Goal: Task Accomplishment & Management: Manage account settings

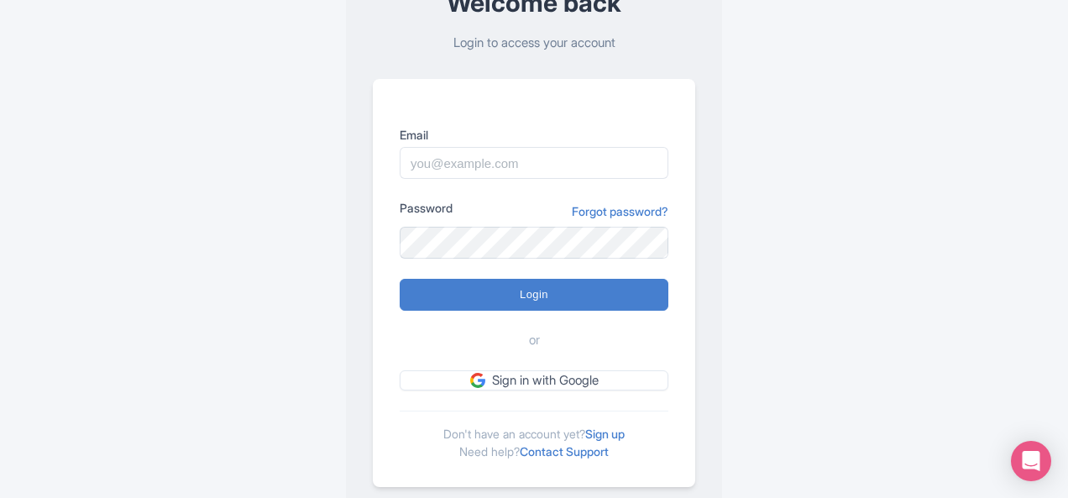
scroll to position [126, 0]
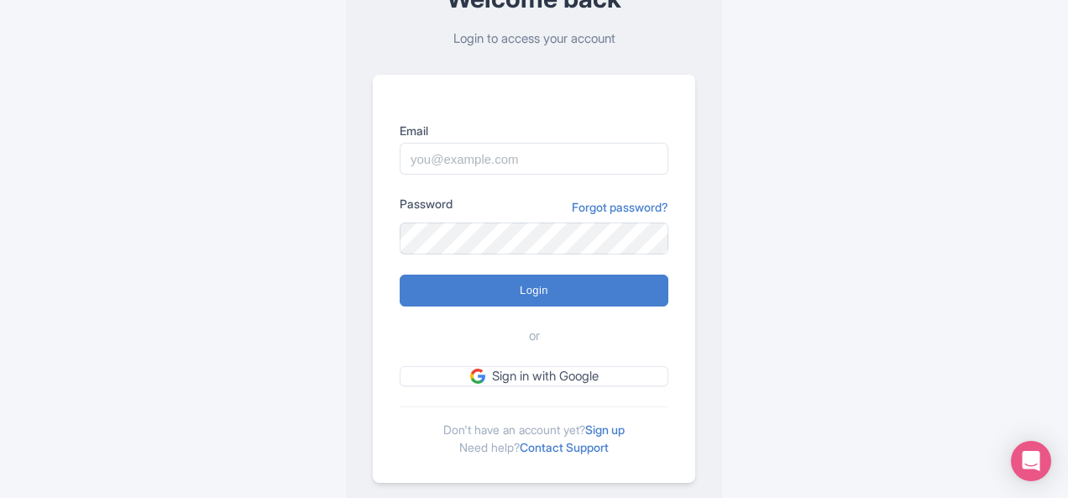
drag, startPoint x: 476, startPoint y: 137, endPoint x: 472, endPoint y: 147, distance: 10.9
click at [472, 147] on div "Email" at bounding box center [533, 148] width 269 height 53
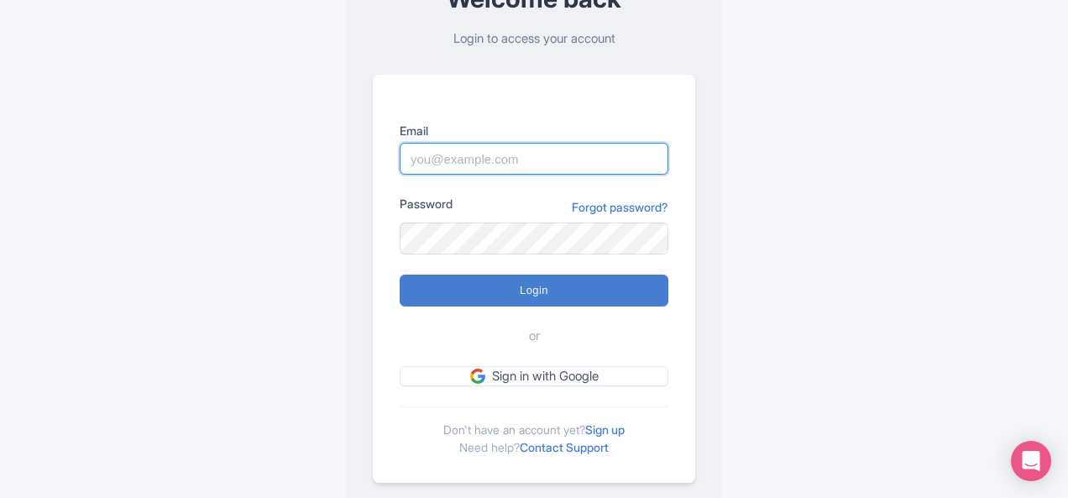
click at [472, 147] on input "Email" at bounding box center [533, 159] width 269 height 32
type input "[EMAIL_ADDRESS][DOMAIN_NAME]"
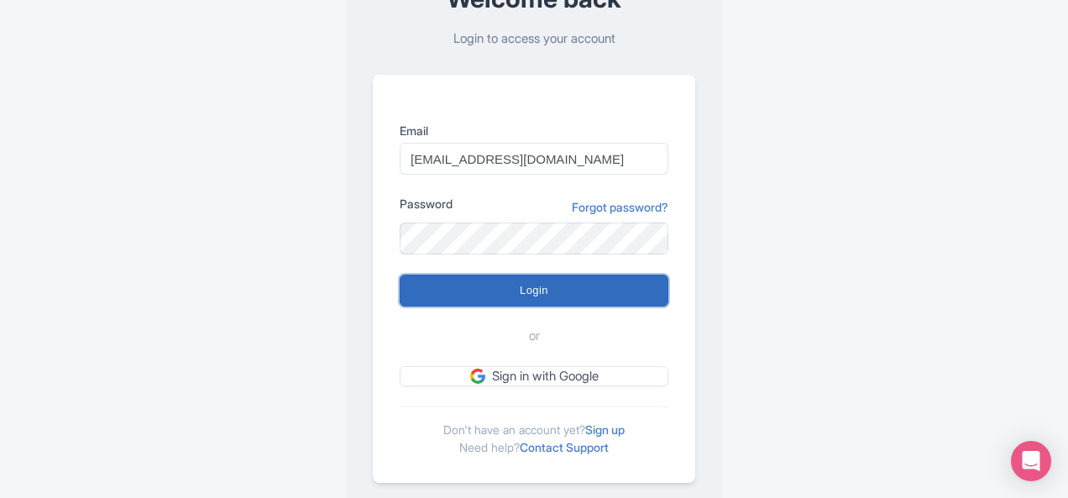
click at [537, 299] on input "Login" at bounding box center [533, 290] width 269 height 32
type input "Logging in..."
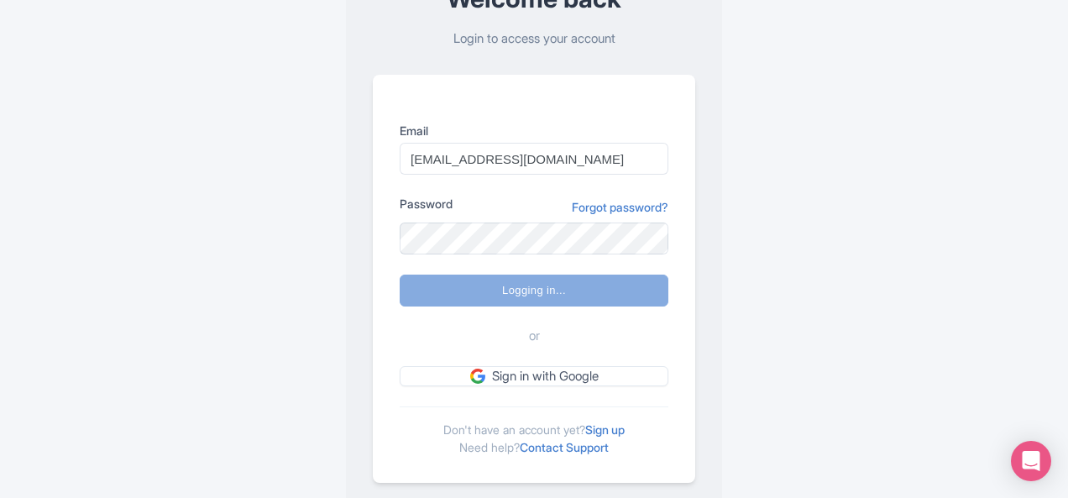
scroll to position [156, 0]
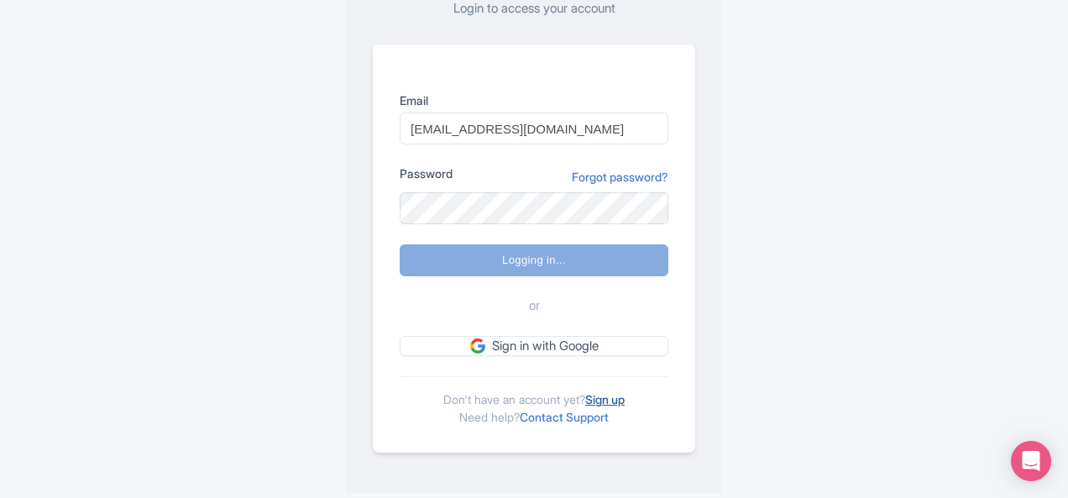
click at [623, 397] on link "Sign up" at bounding box center [604, 399] width 39 height 14
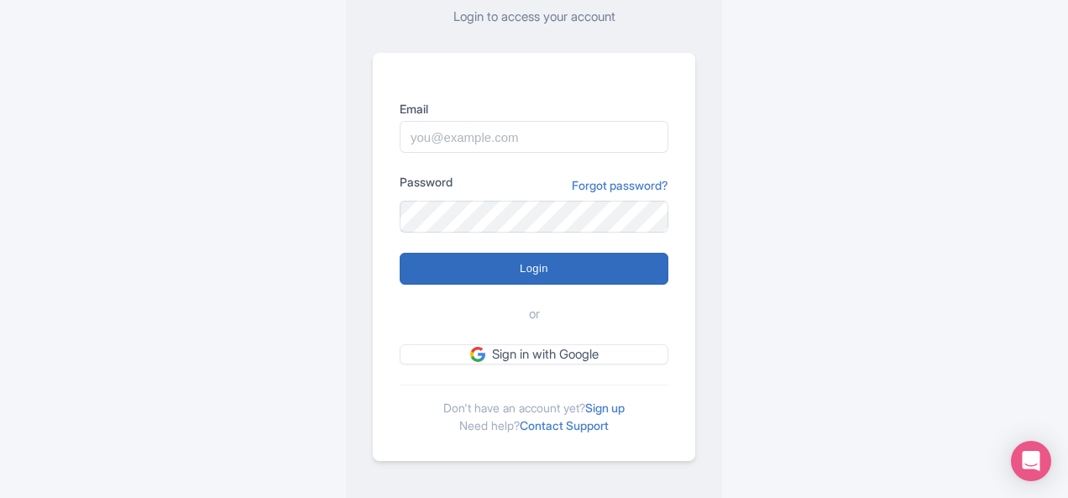
scroll to position [156, 0]
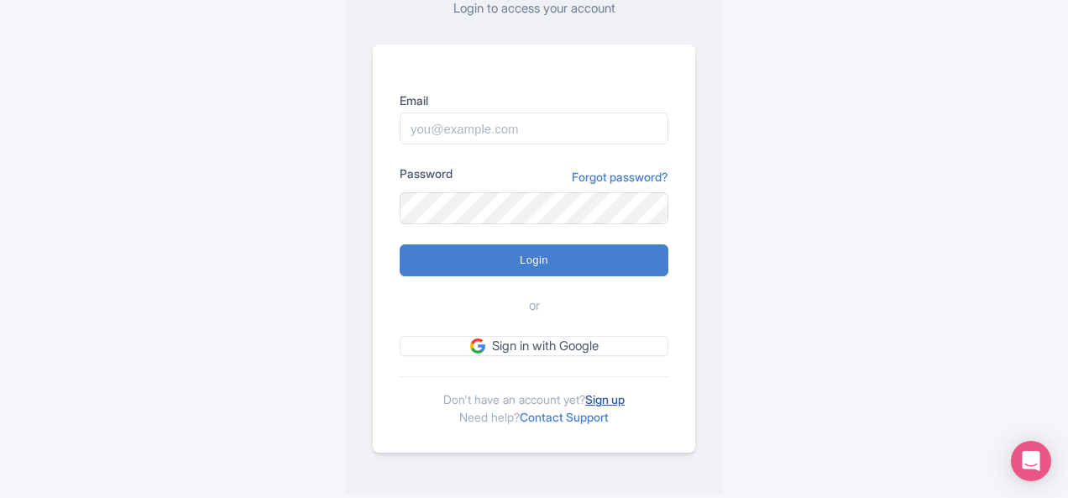
click at [619, 404] on link "Sign up" at bounding box center [604, 399] width 39 height 14
